Goal: Information Seeking & Learning: Learn about a topic

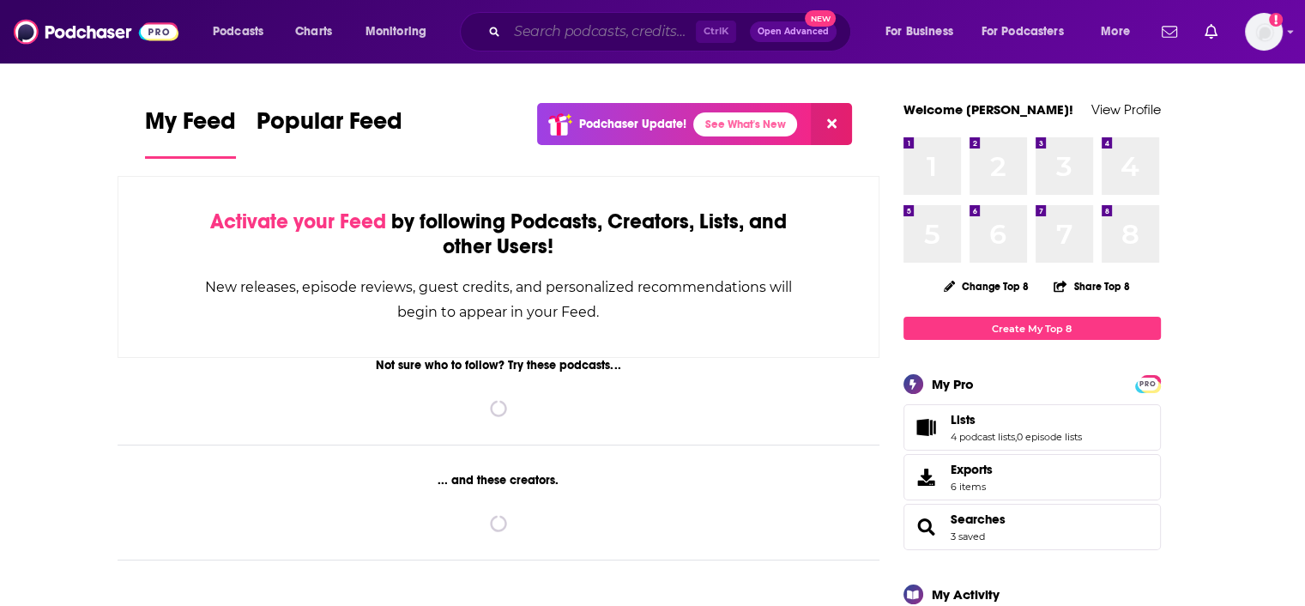
click at [581, 37] on input "Search podcasts, credits, & more..." at bounding box center [601, 31] width 189 height 27
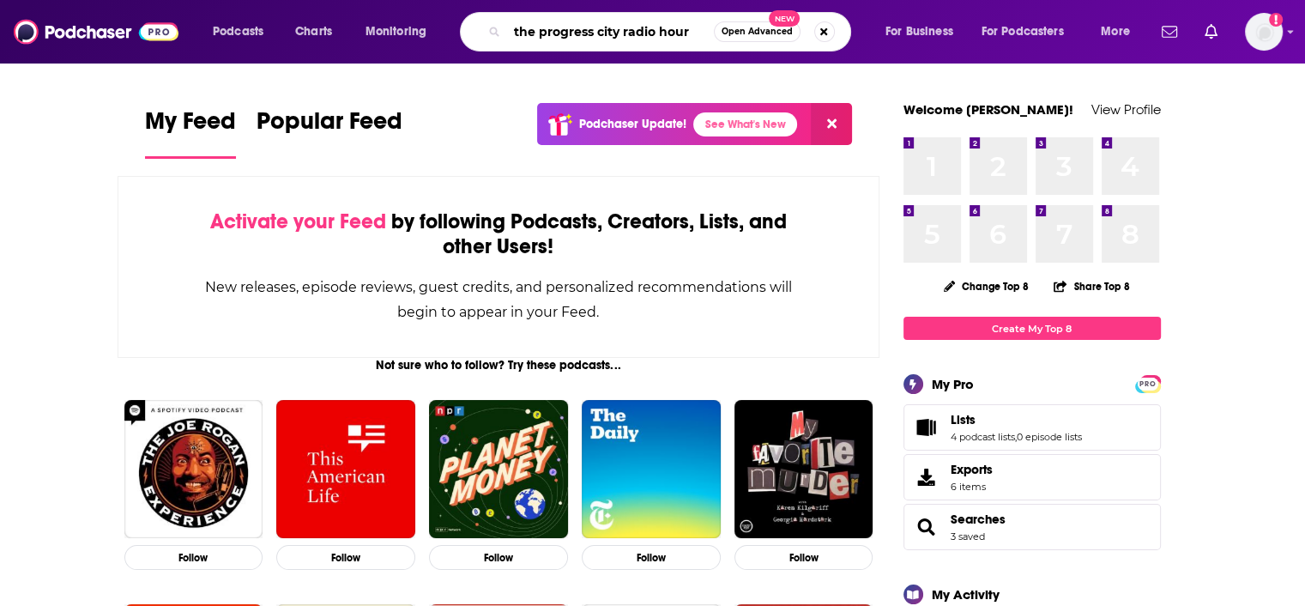
type input "the progress city radio hour"
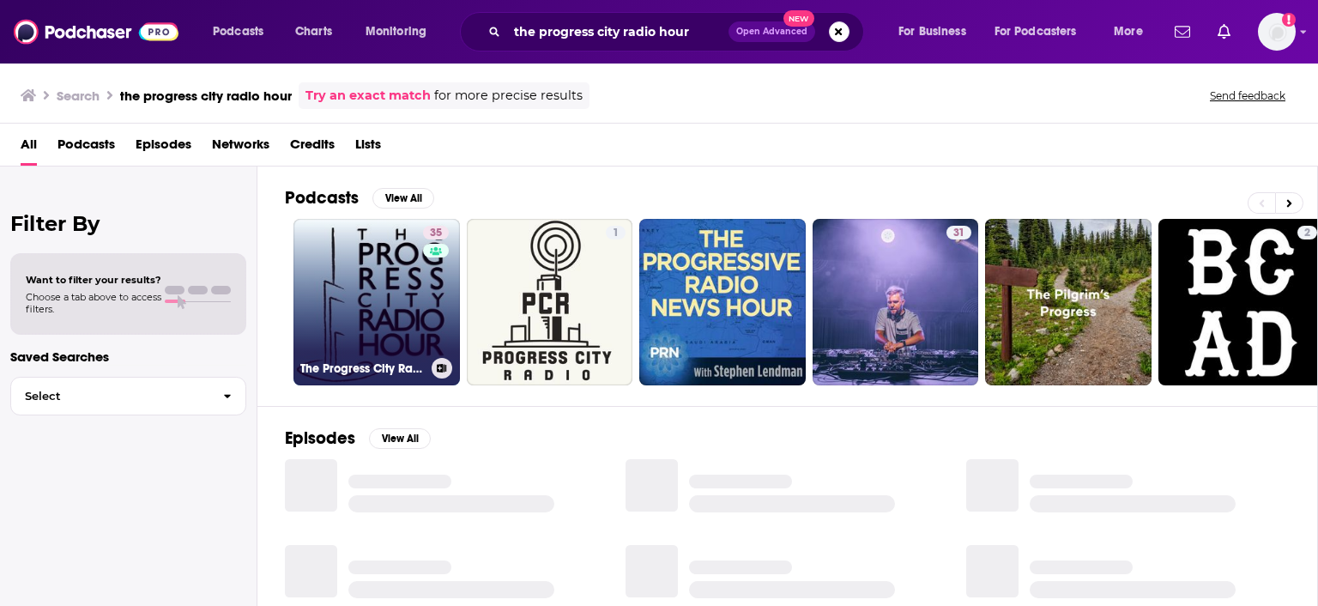
click at [441, 289] on div "35" at bounding box center [438, 292] width 30 height 132
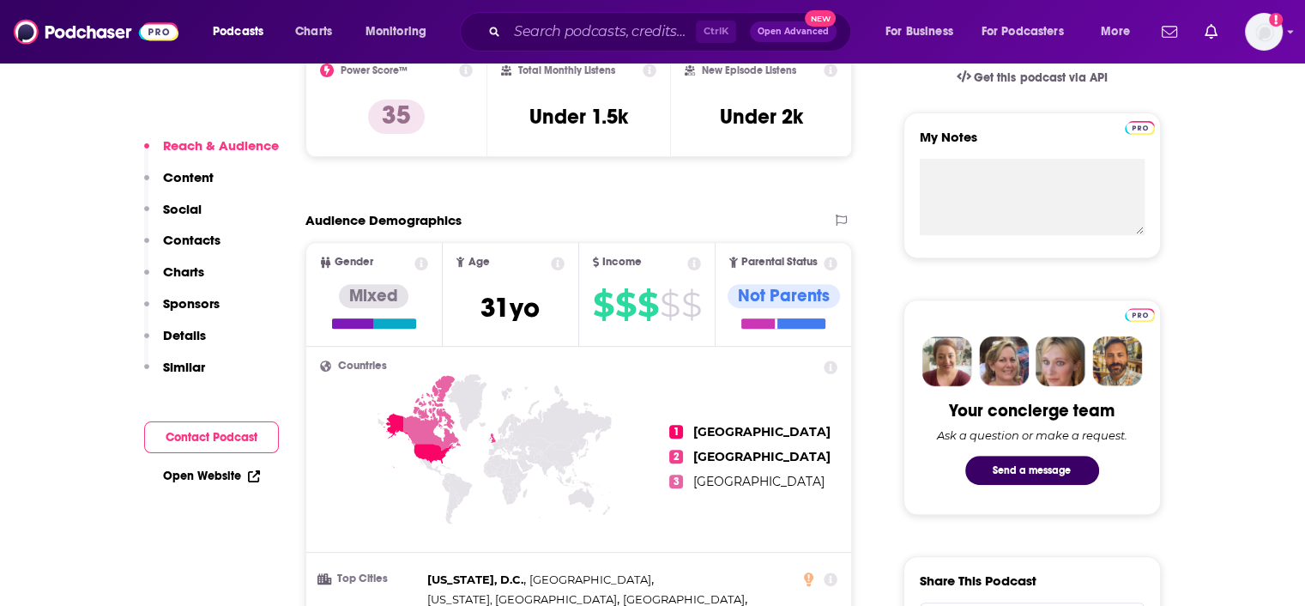
scroll to position [343, 0]
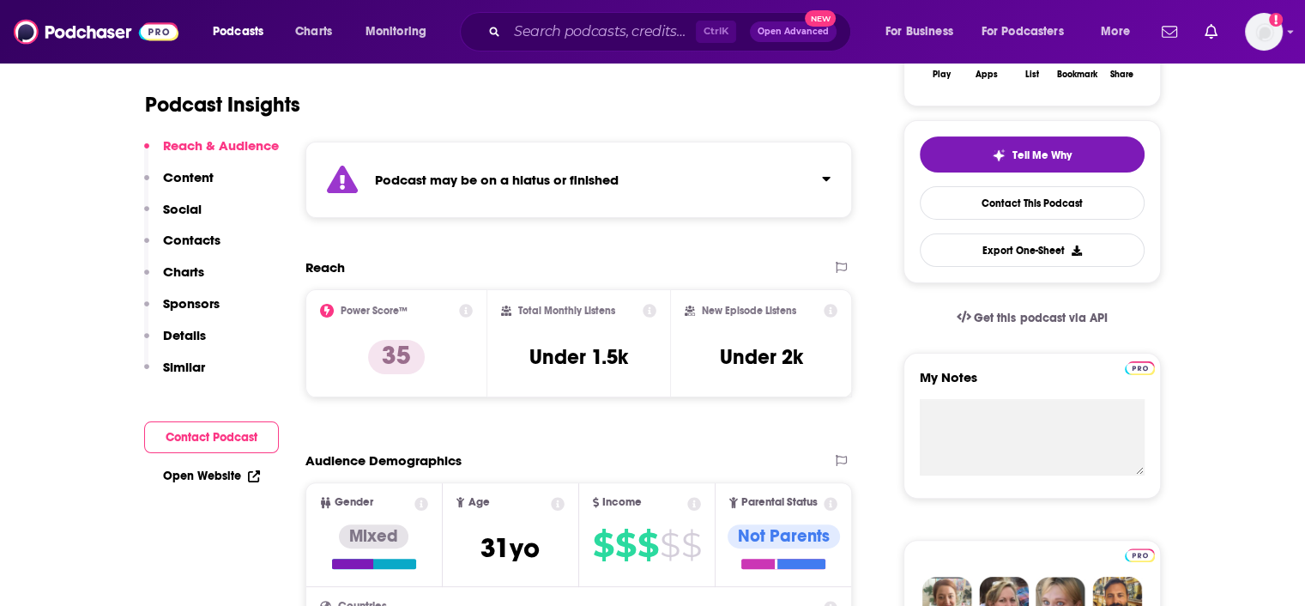
click at [518, 174] on strong "Podcast may be on a hiatus or finished" at bounding box center [497, 180] width 244 height 16
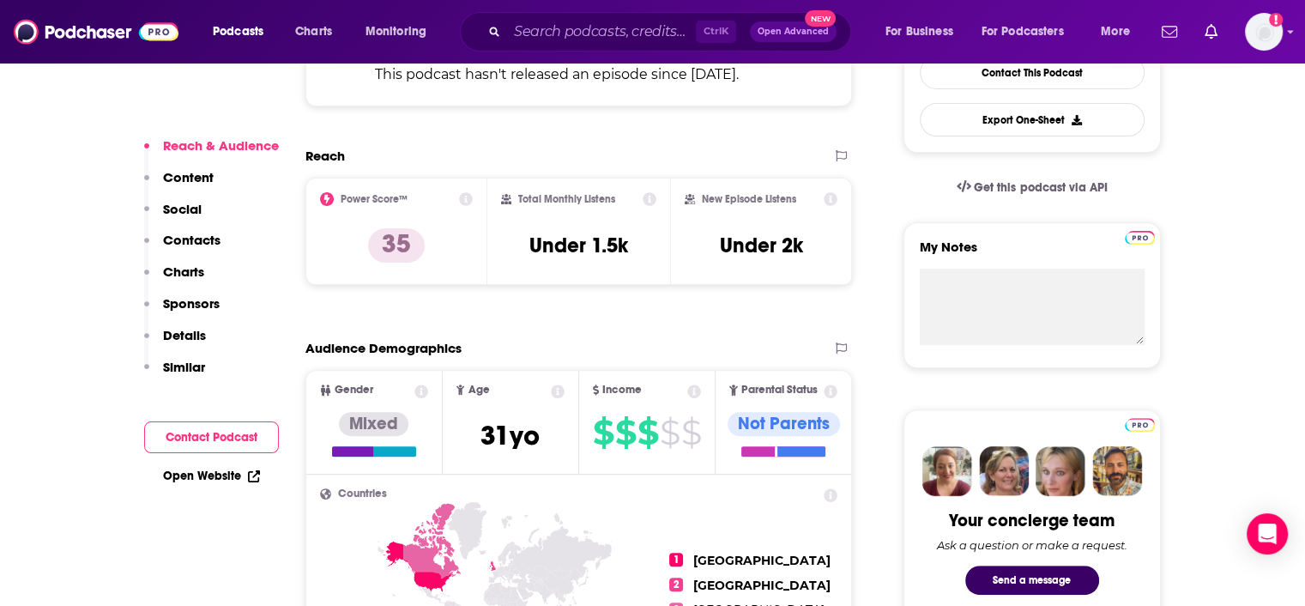
scroll to position [515, 0]
